Goal: Contribute content

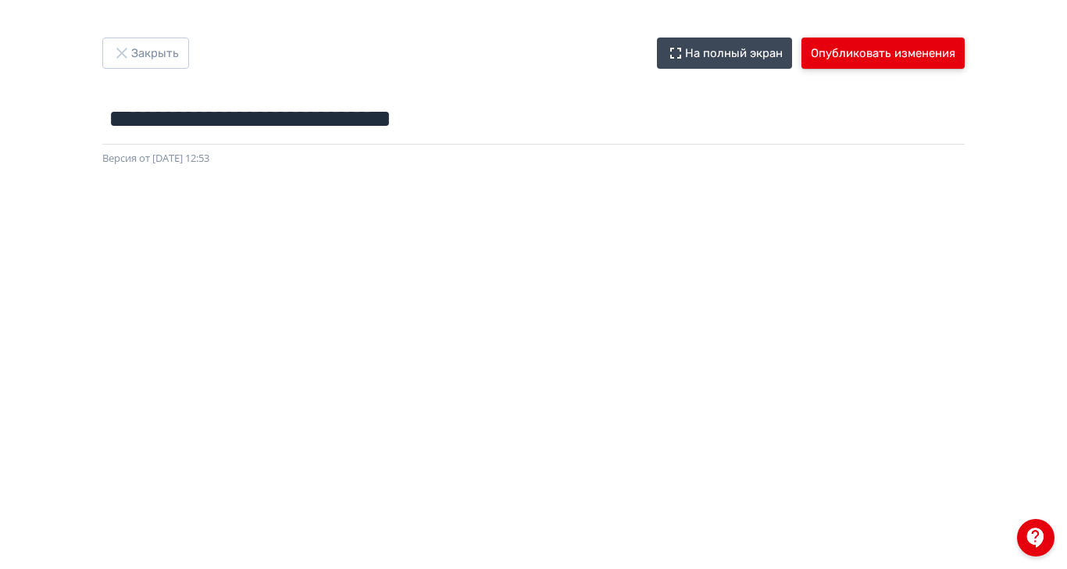
click at [965, 48] on button "Опубликовать изменения" at bounding box center [883, 53] width 163 height 31
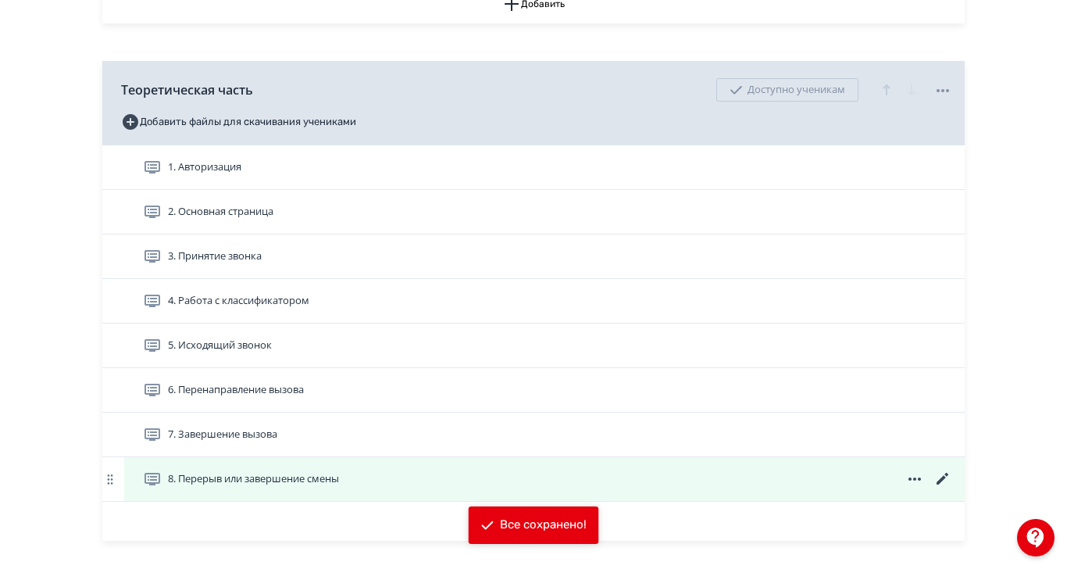
scroll to position [586, 0]
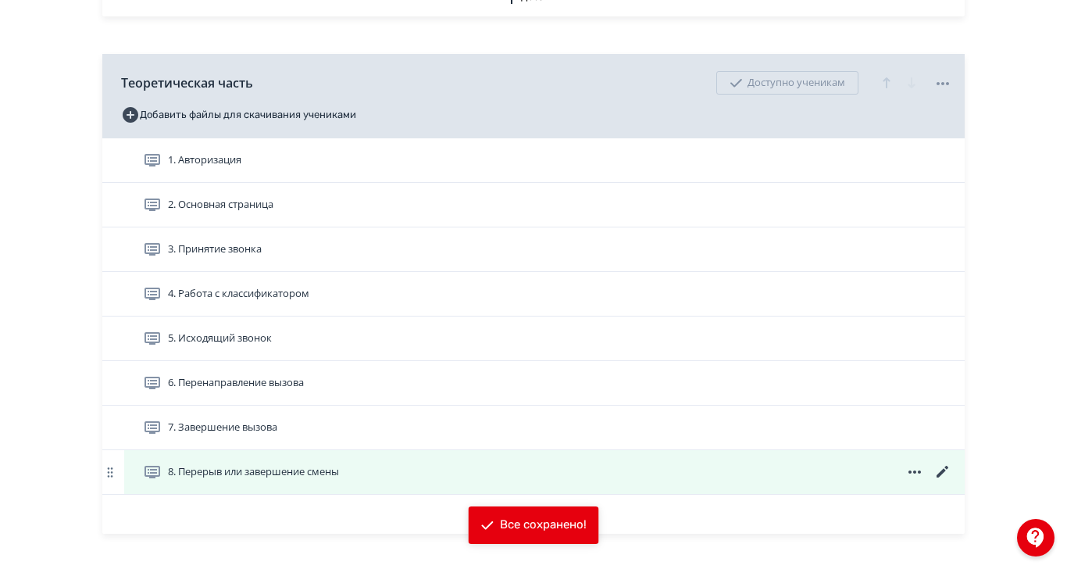
click at [339, 480] on span "8. Перерыв или завершение смены" at bounding box center [253, 472] width 171 height 16
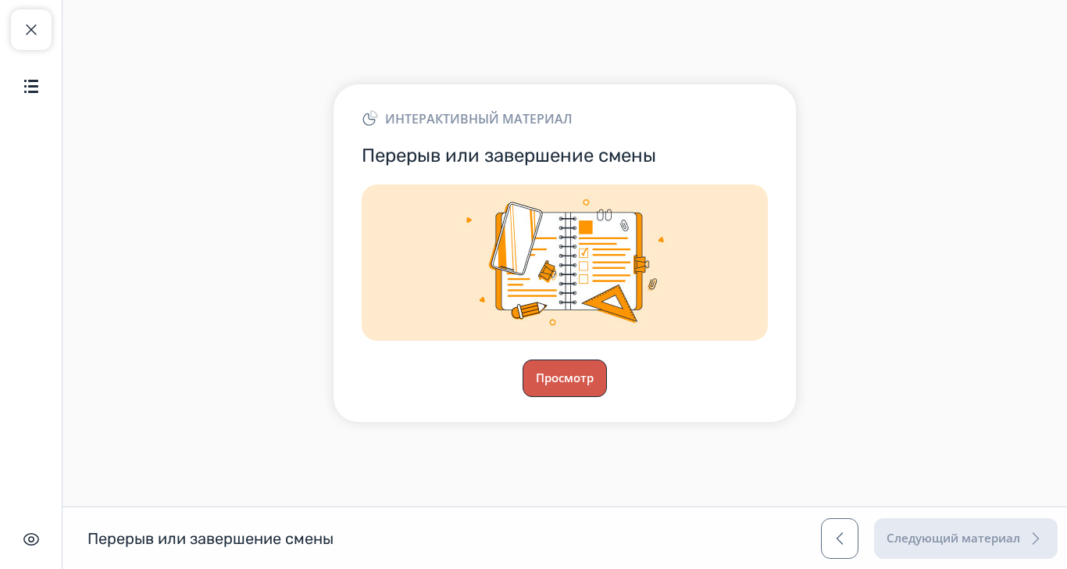
click at [607, 396] on button "Просмотр" at bounding box center [565, 378] width 84 height 38
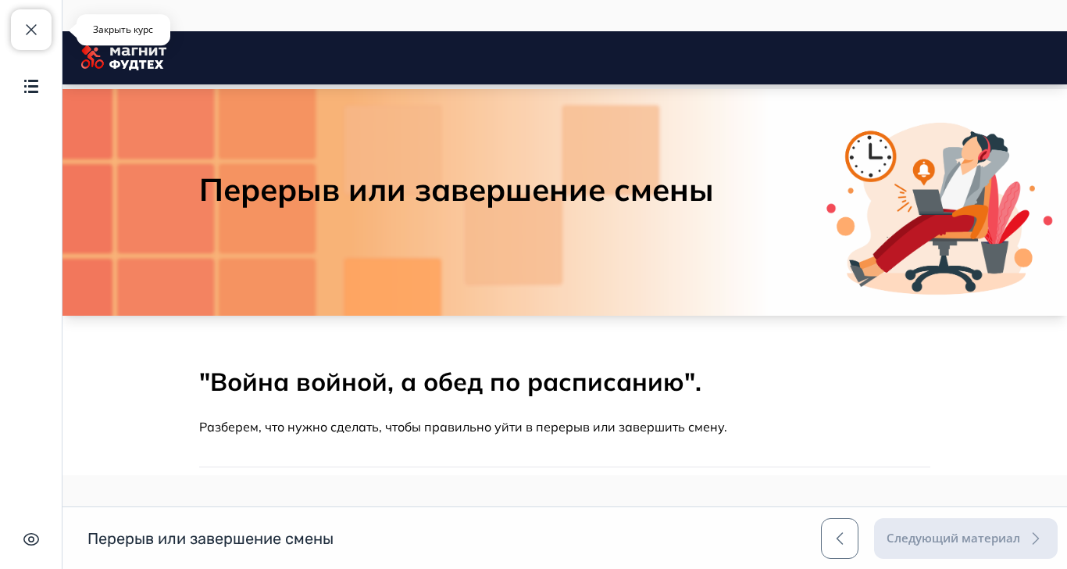
click at [44, 35] on button "Закрыть курс" at bounding box center [31, 29] width 41 height 41
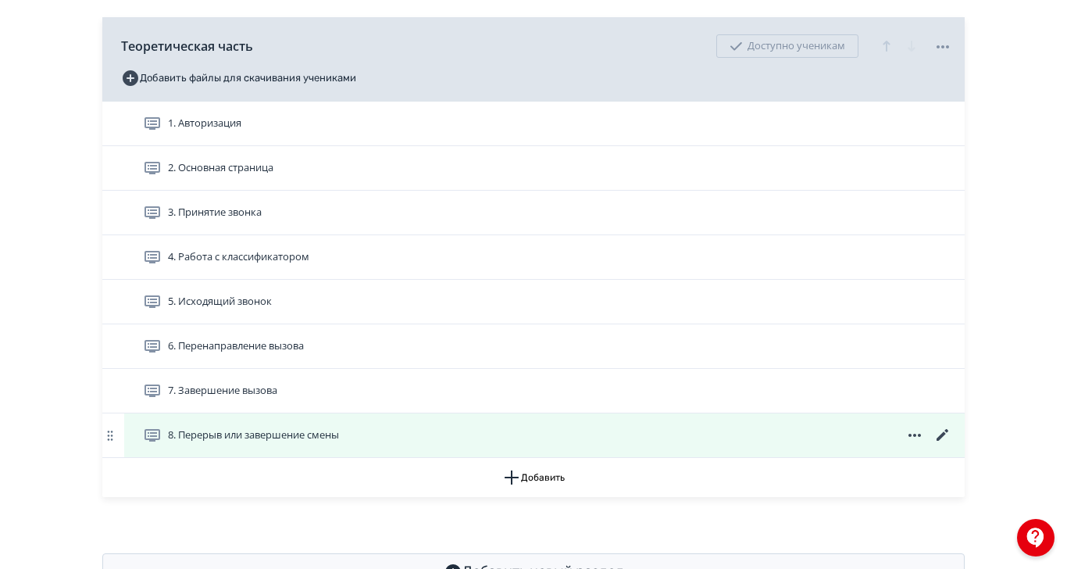
scroll to position [642, 0]
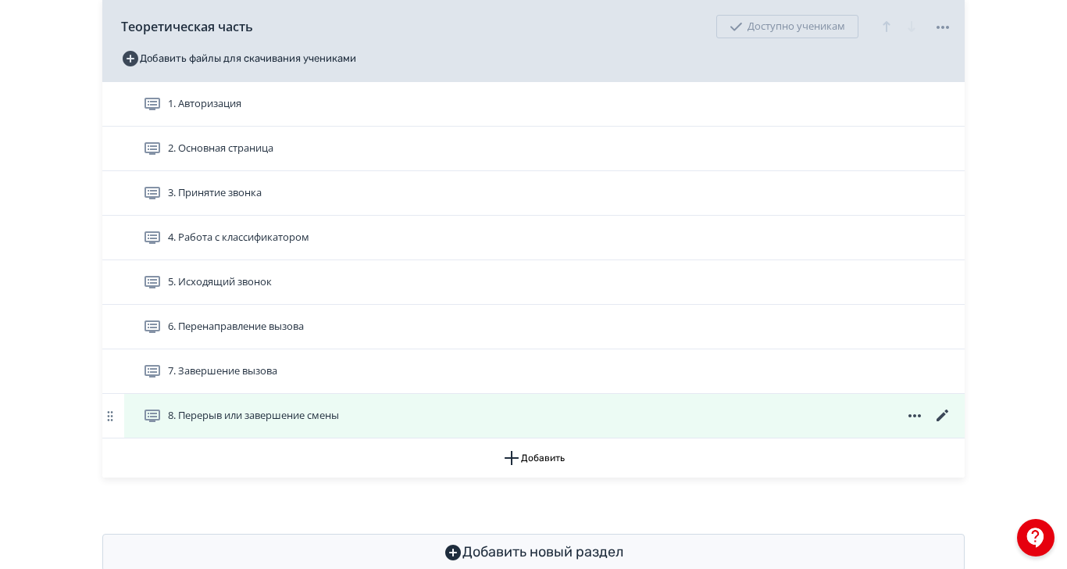
click at [952, 425] on icon at bounding box center [943, 415] width 19 height 19
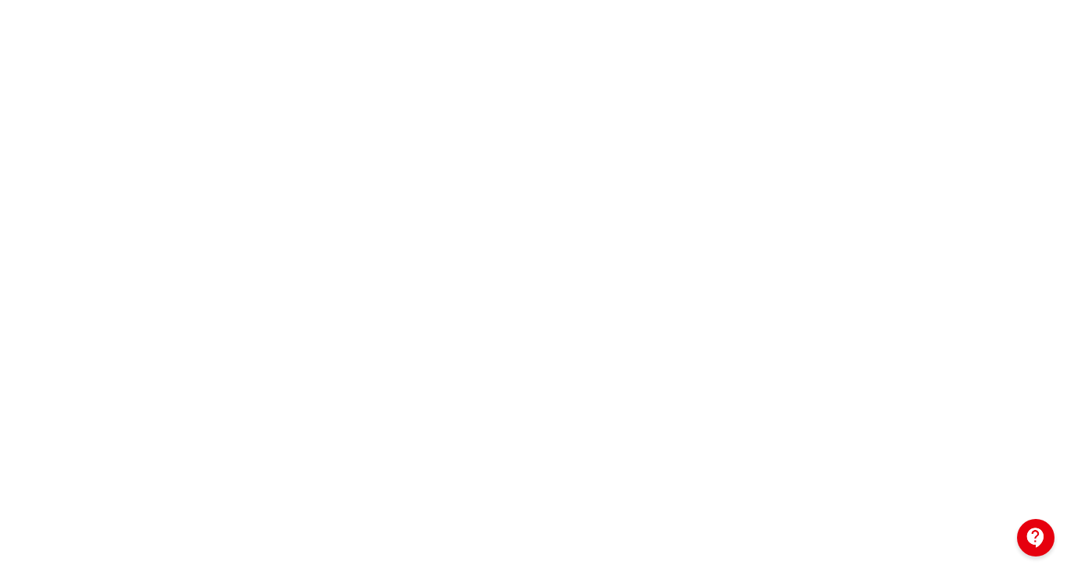
scroll to position [239, 0]
